Goal: Task Accomplishment & Management: Use online tool/utility

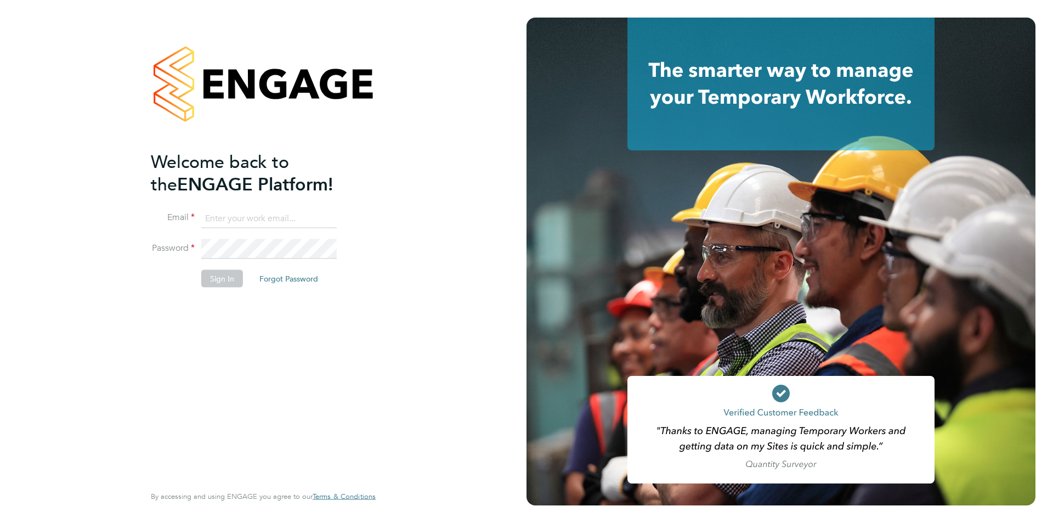
type input "tbligh@fr-group.co.uk"
click at [243, 276] on li "Sign In Forgot Password" at bounding box center [258, 284] width 214 height 29
click at [236, 274] on button "Sign In" at bounding box center [222, 279] width 42 height 18
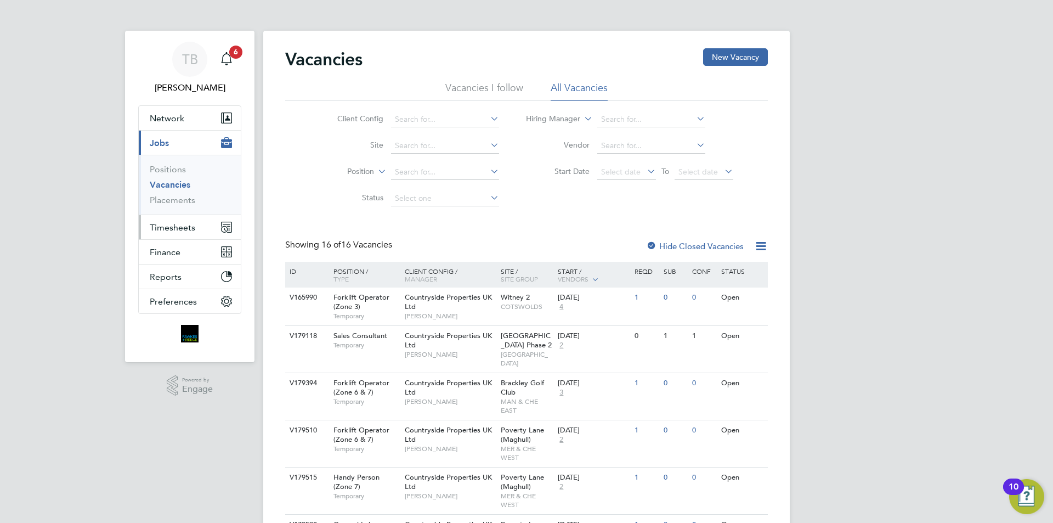
click at [181, 220] on button "Timesheets" at bounding box center [190, 227] width 102 height 24
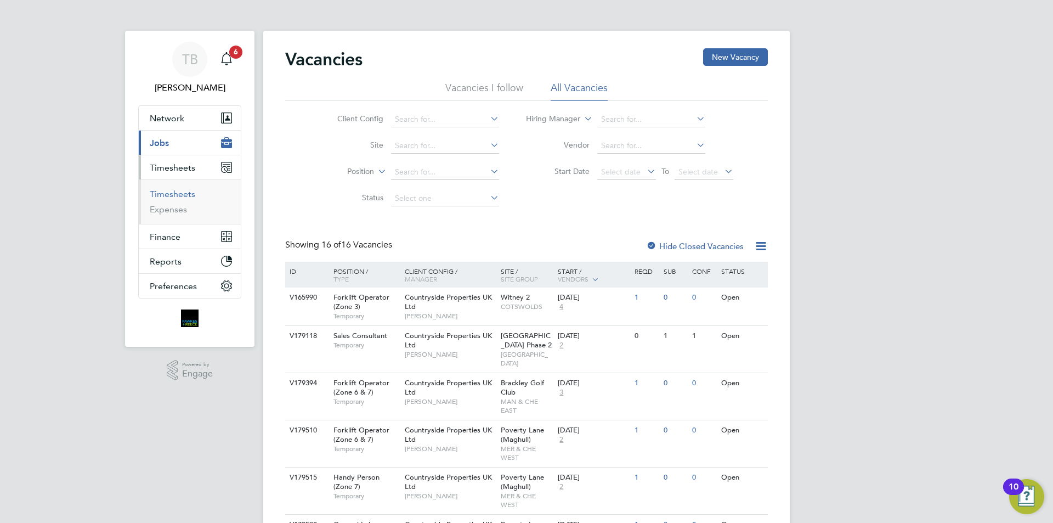
click at [175, 197] on link "Timesheets" at bounding box center [173, 194] width 46 height 10
